Goal: Task Accomplishment & Management: Manage account settings

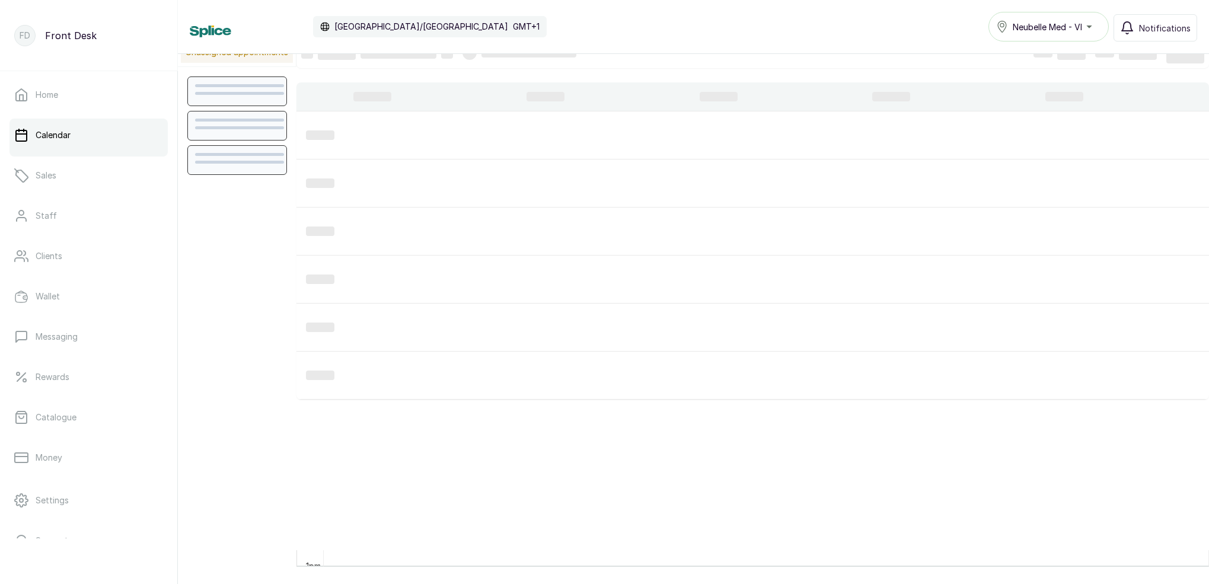
scroll to position [17, 0]
click at [98, 102] on link "Home" at bounding box center [88, 94] width 158 height 33
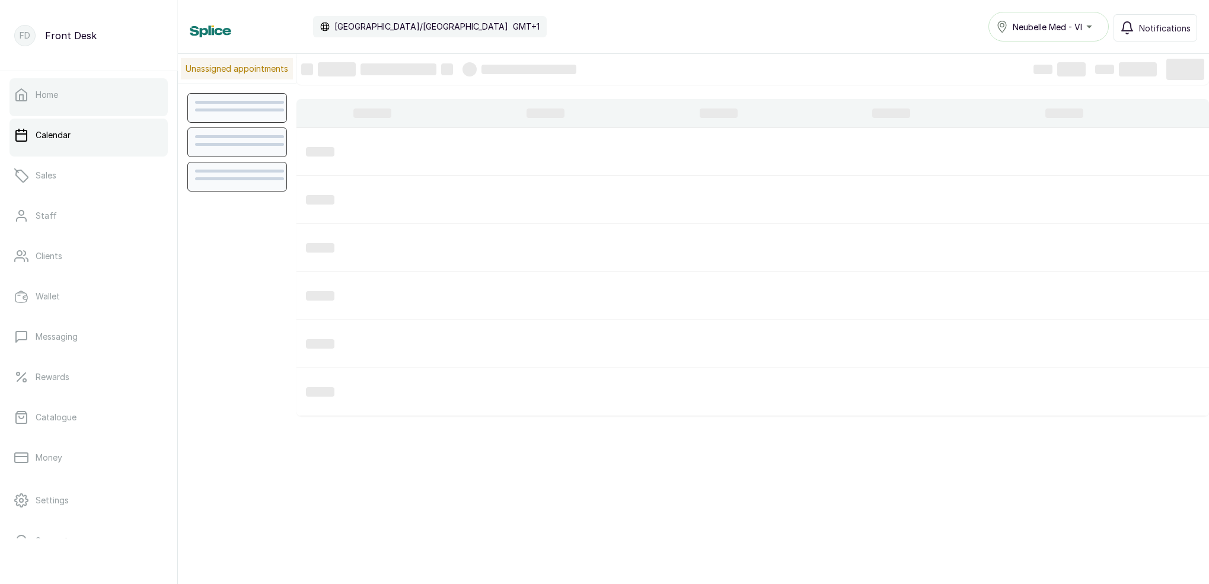
click at [39, 96] on p "Home" at bounding box center [47, 95] width 23 height 12
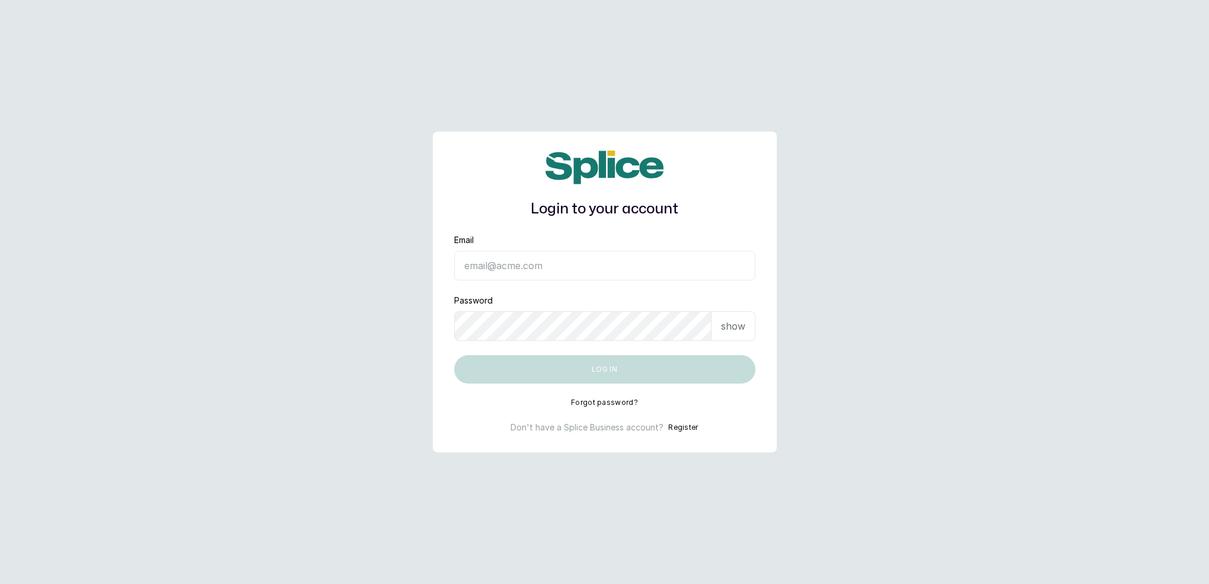
type input "[EMAIL_ADDRESS][DOMAIN_NAME]"
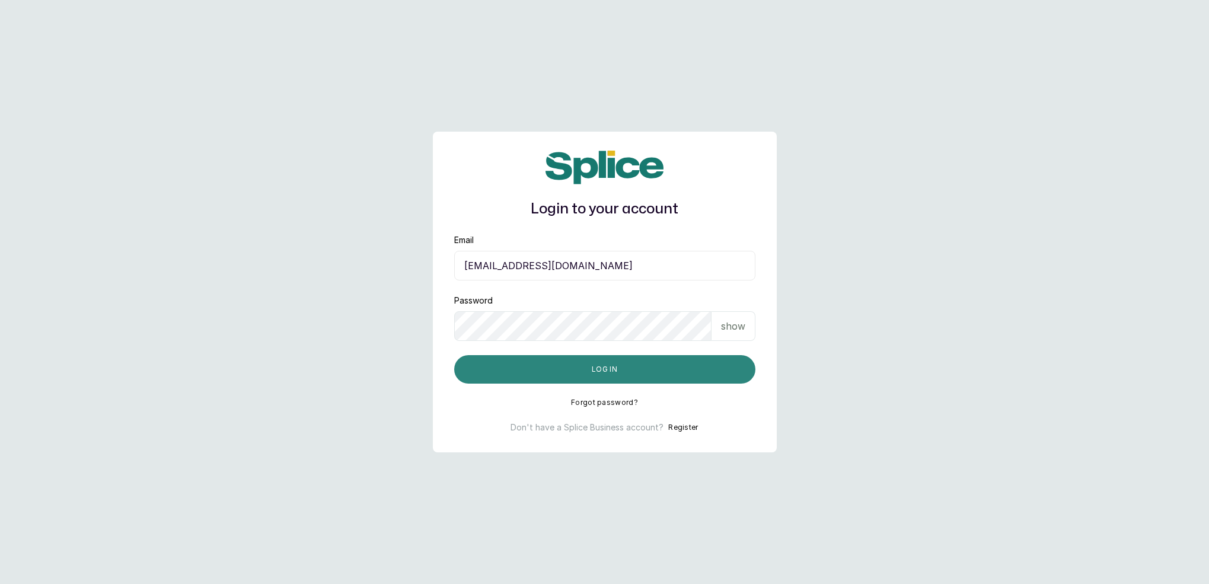
drag, startPoint x: 573, startPoint y: 374, endPoint x: 562, endPoint y: 355, distance: 22.1
click at [573, 374] on button "Log in" at bounding box center [604, 369] width 301 height 28
click at [702, 370] on button "Log in" at bounding box center [604, 369] width 301 height 28
drag, startPoint x: 1142, startPoint y: 74, endPoint x: 559, endPoint y: 377, distance: 656.9
click at [561, 379] on button "Log in" at bounding box center [604, 369] width 301 height 31
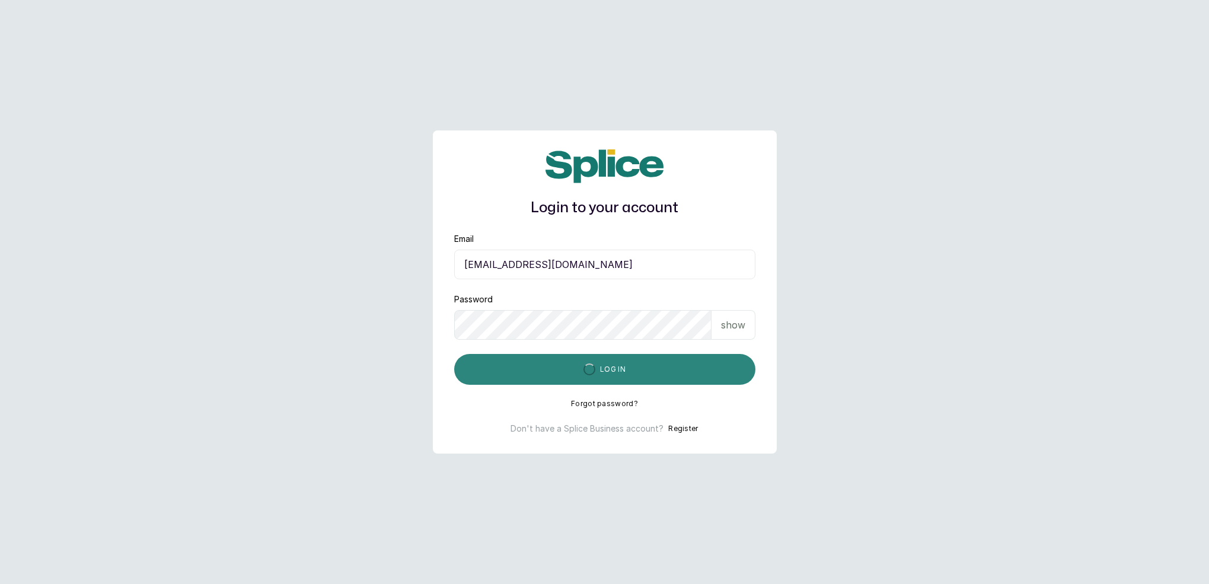
click at [559, 371] on button "Log in" at bounding box center [604, 369] width 301 height 31
drag, startPoint x: 648, startPoint y: 373, endPoint x: 635, endPoint y: 359, distance: 19.3
click at [648, 373] on button "Log in" at bounding box center [604, 369] width 301 height 31
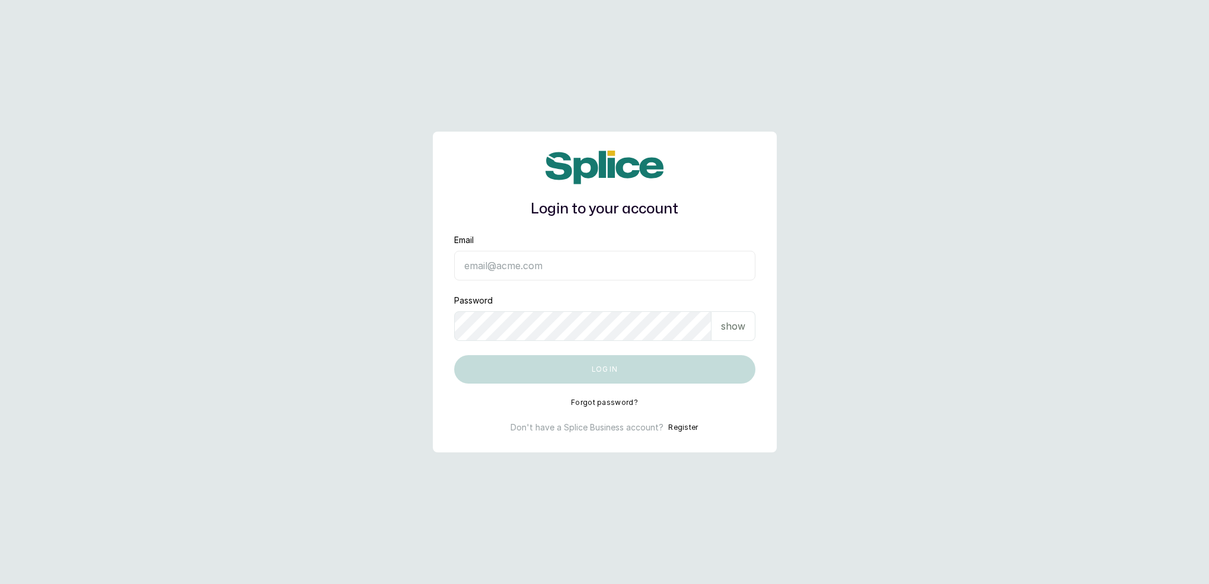
type input "[EMAIL_ADDRESS][DOMAIN_NAME]"
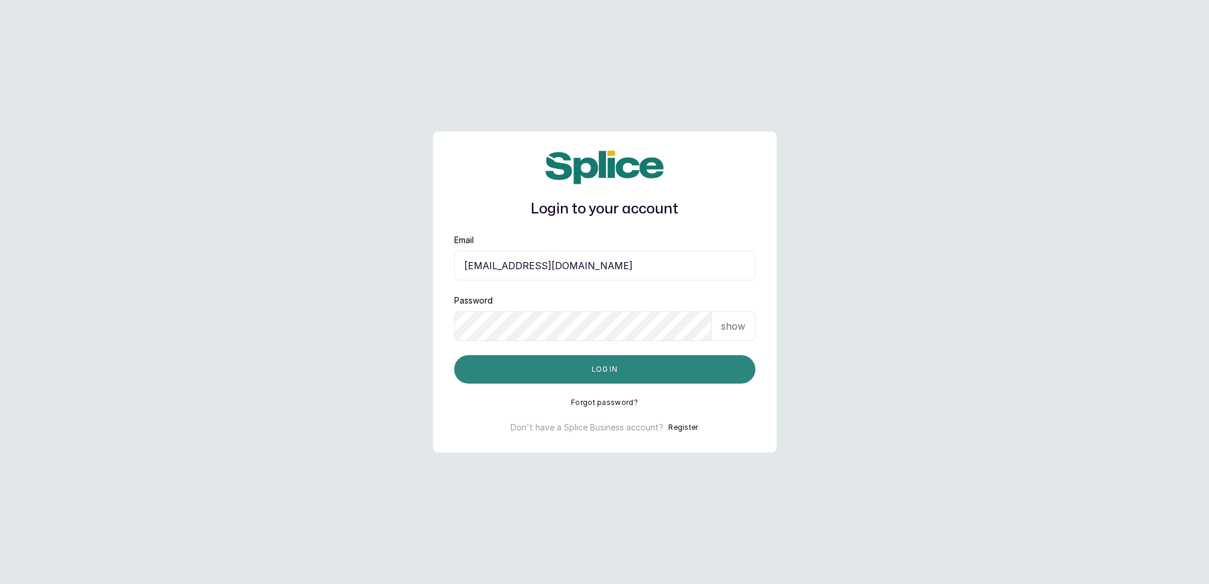
drag, startPoint x: 614, startPoint y: 377, endPoint x: 615, endPoint y: 365, distance: 11.9
click at [614, 376] on button "Log in" at bounding box center [604, 369] width 301 height 28
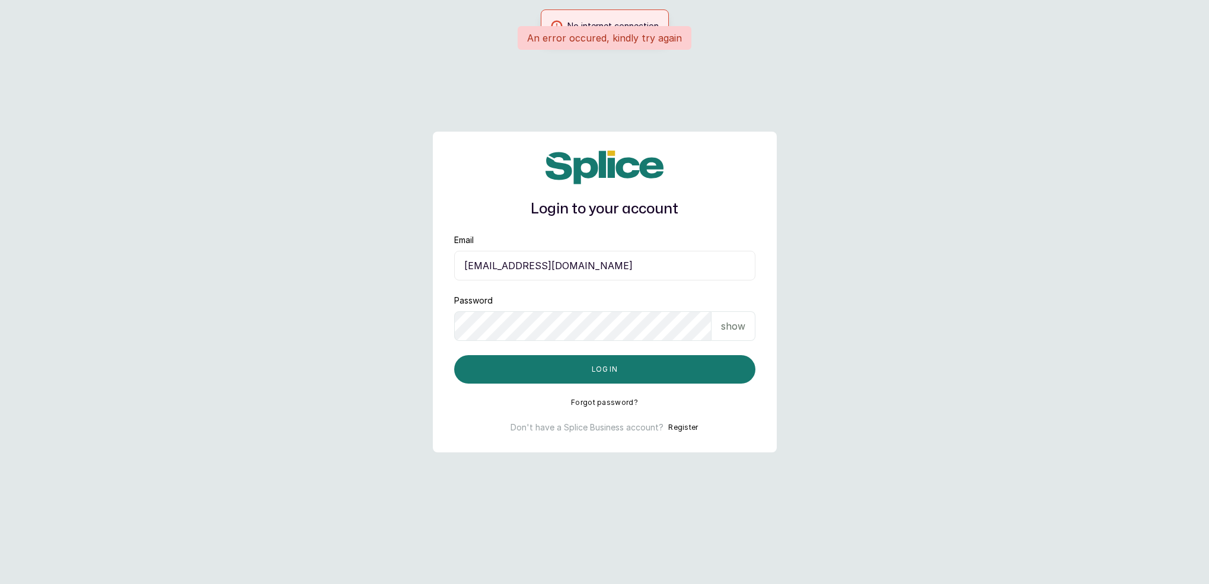
drag, startPoint x: 861, startPoint y: 15, endPoint x: 1013, endPoint y: 86, distance: 167.7
click at [1013, 86] on main "Login to your account An error occured, kindly try again Email neubellemedspa@g…" at bounding box center [604, 292] width 1209 height 584
drag, startPoint x: 665, startPoint y: 370, endPoint x: 674, endPoint y: 366, distance: 9.3
click at [668, 370] on button "Log in" at bounding box center [604, 369] width 301 height 28
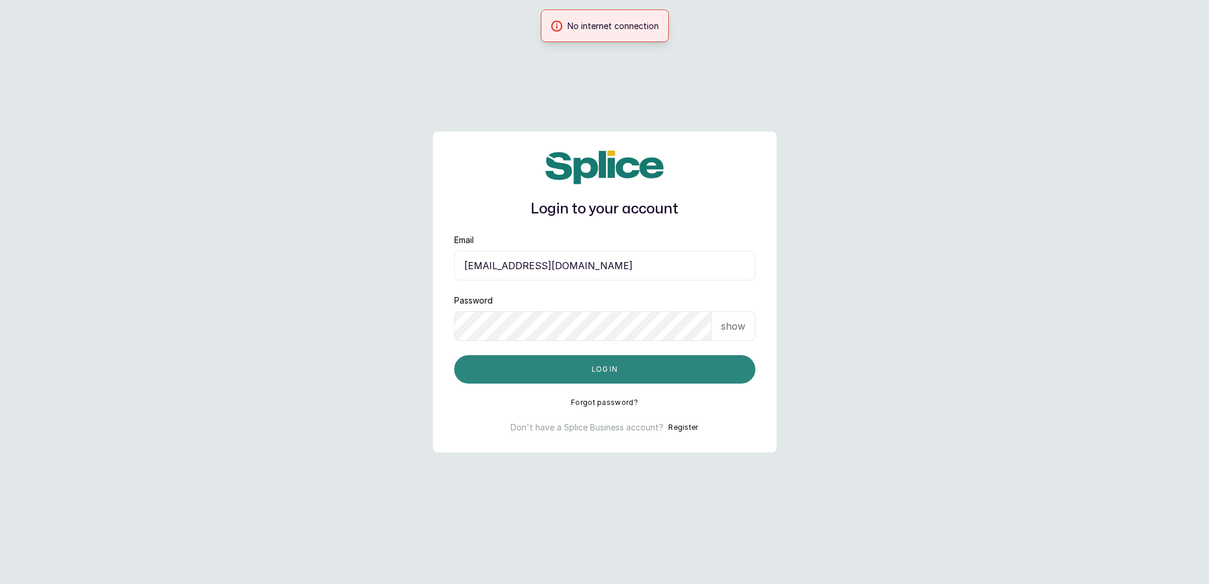
click at [590, 377] on button "Log in" at bounding box center [604, 369] width 301 height 28
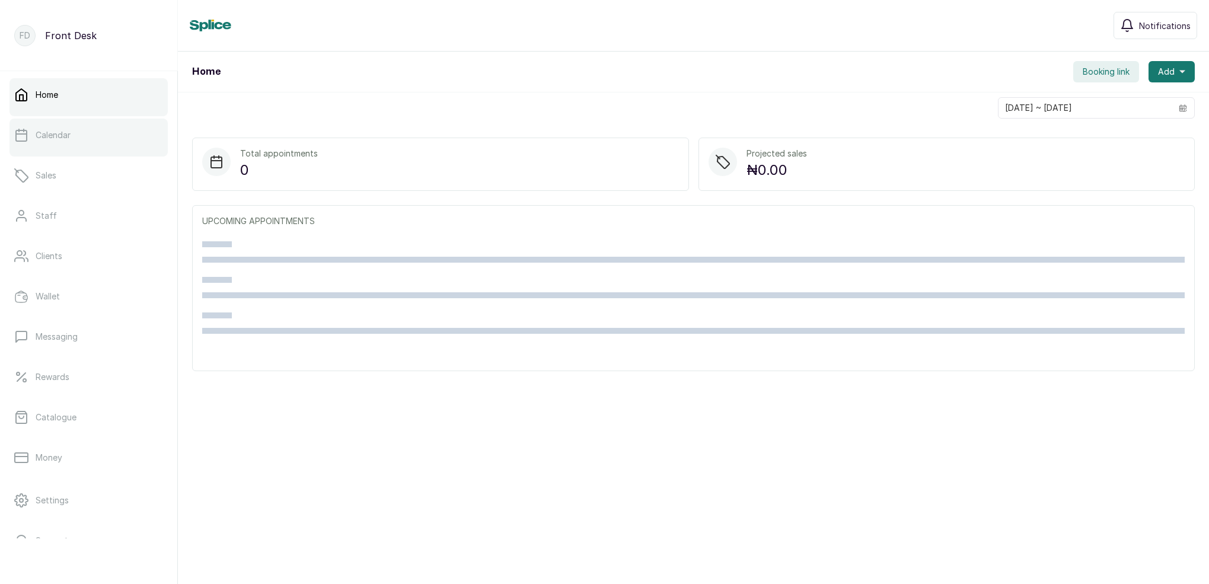
click at [144, 135] on link "Calendar" at bounding box center [88, 135] width 158 height 33
